Goal: Information Seeking & Learning: Learn about a topic

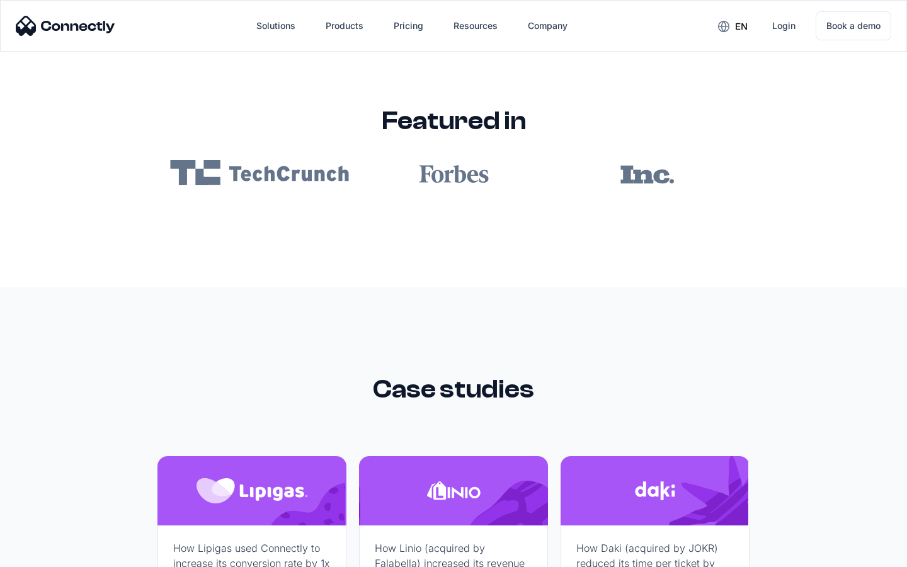
scroll to position [7544, 0]
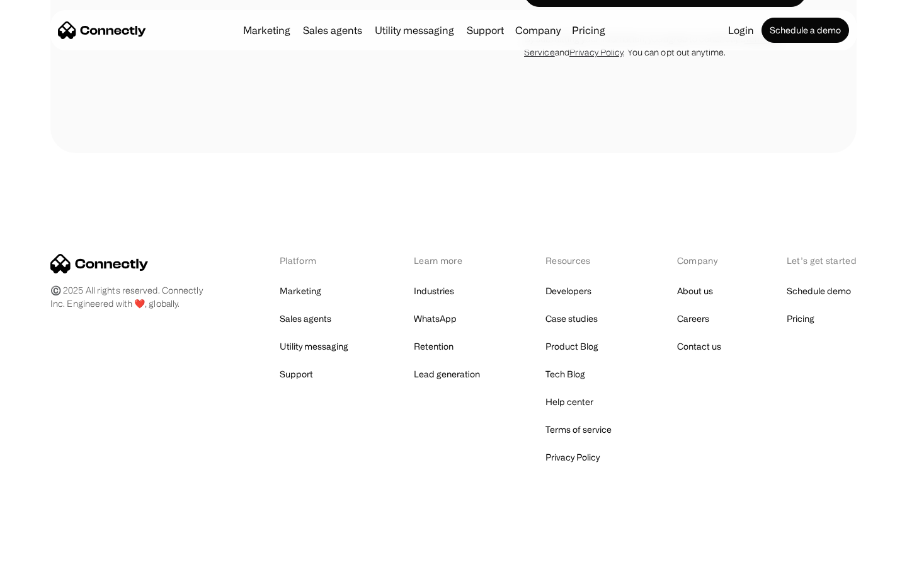
scroll to position [1160, 0]
